Goal: Navigation & Orientation: Find specific page/section

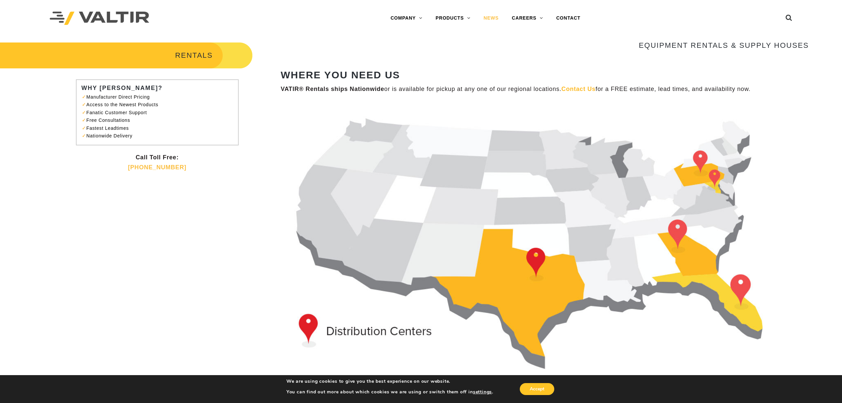
click at [490, 19] on link "NEWS" at bounding box center [491, 18] width 28 height 13
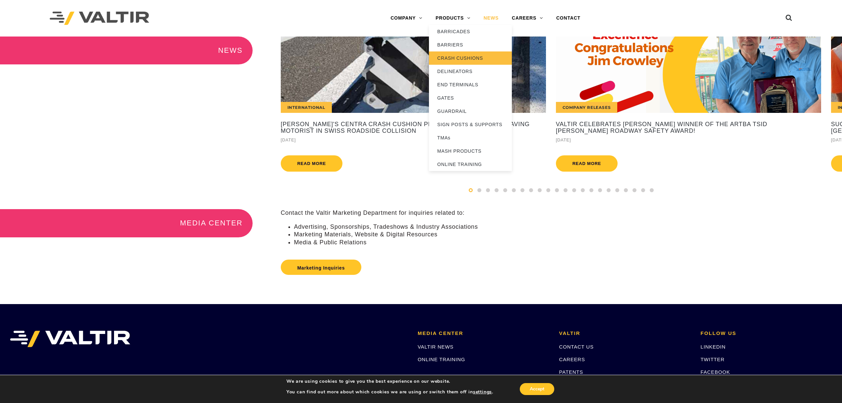
click at [472, 62] on link "CRASH CUSHIONS" at bounding box center [470, 57] width 83 height 13
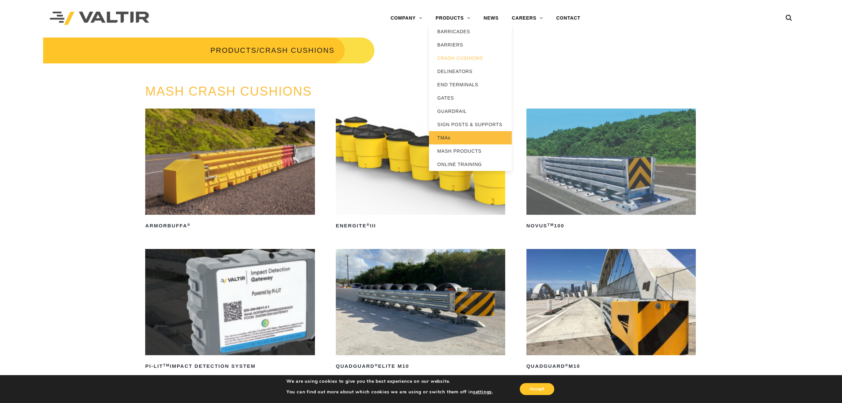
click at [442, 136] on link "TMAs" at bounding box center [470, 137] width 83 height 13
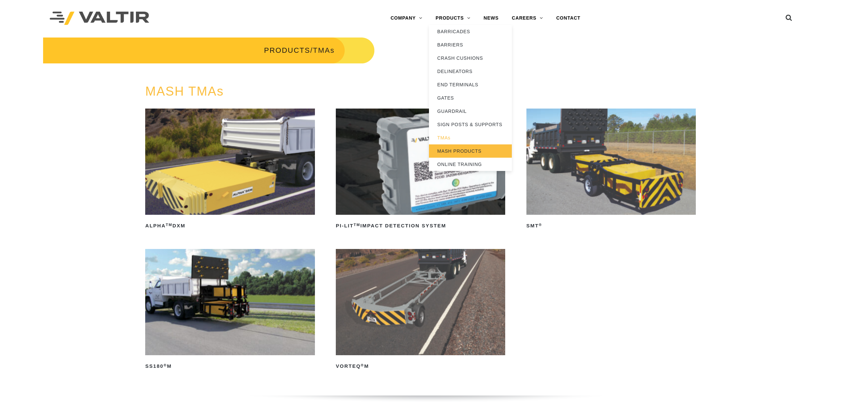
click at [449, 153] on link "MASH PRODUCTS" at bounding box center [470, 150] width 83 height 13
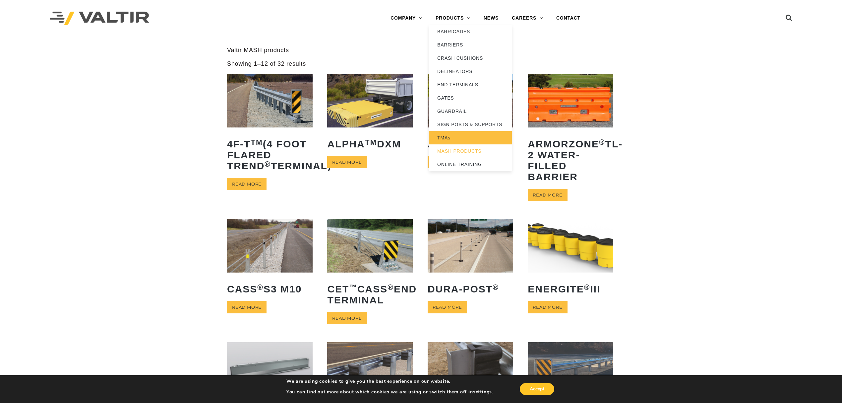
click at [445, 139] on link "TMAs" at bounding box center [470, 137] width 83 height 13
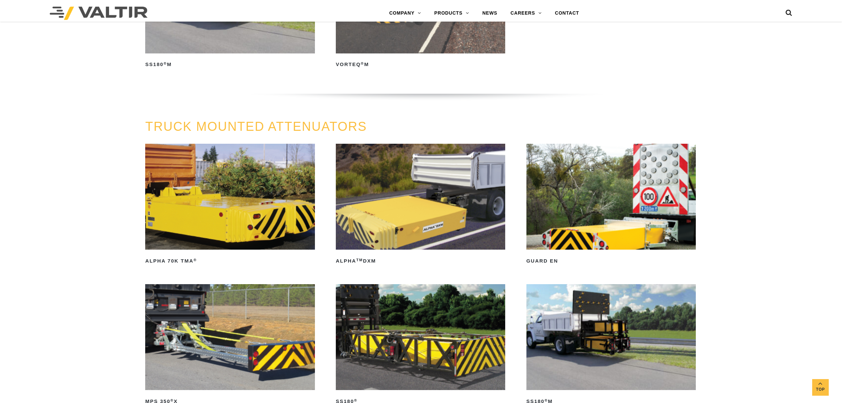
scroll to position [309, 0]
